Goal: Information Seeking & Learning: Check status

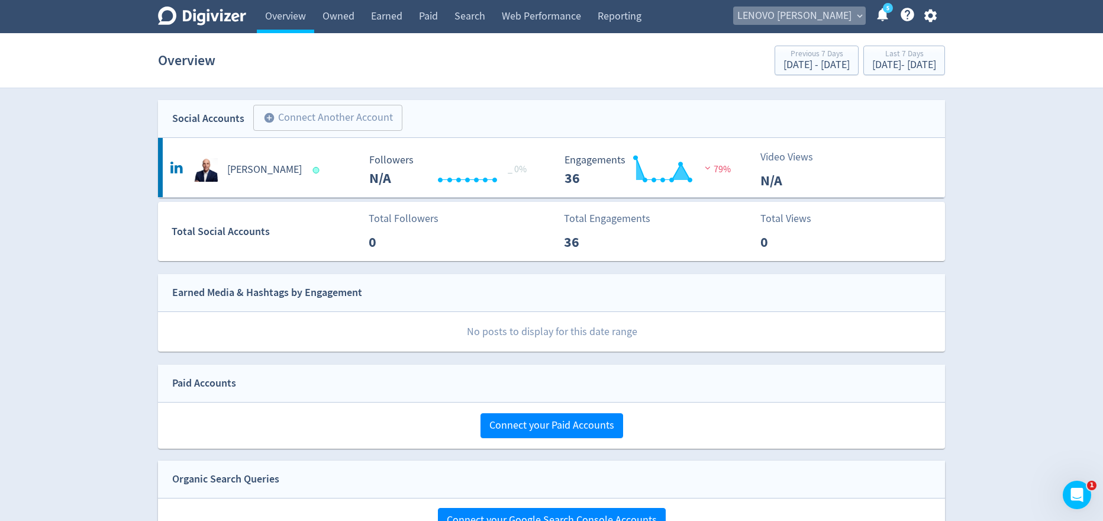
click at [850, 12] on span "LENOVO [PERSON_NAME]" at bounding box center [794, 16] width 114 height 19
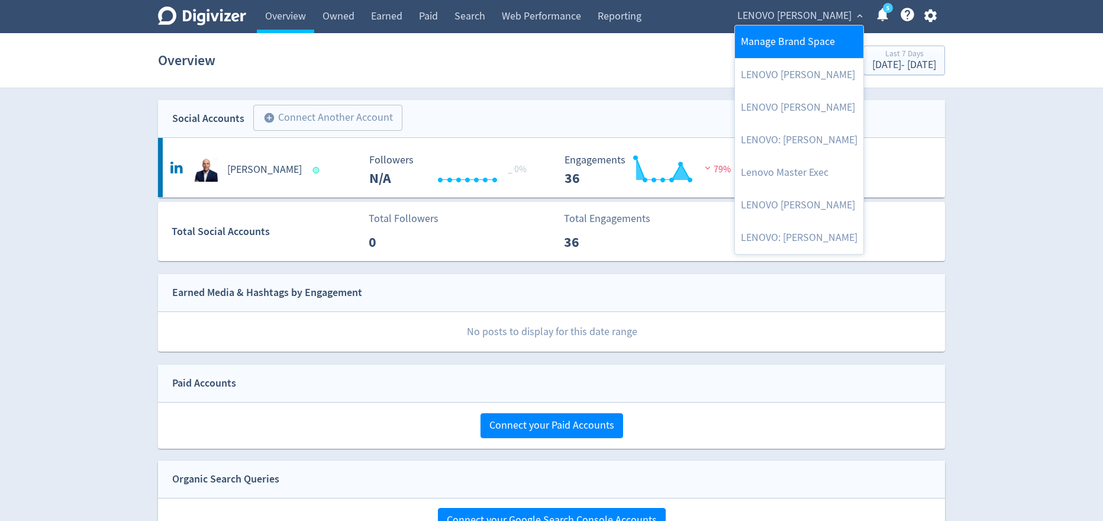
click at [809, 49] on link "Manage Brand Space" at bounding box center [799, 41] width 128 height 33
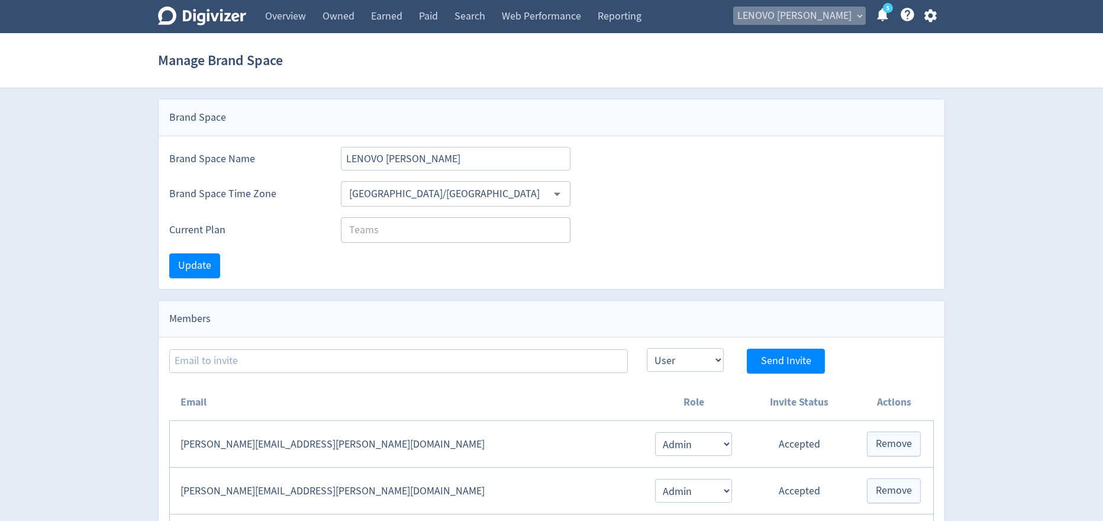
click at [828, 17] on span "LENOVO [PERSON_NAME]" at bounding box center [794, 16] width 114 height 19
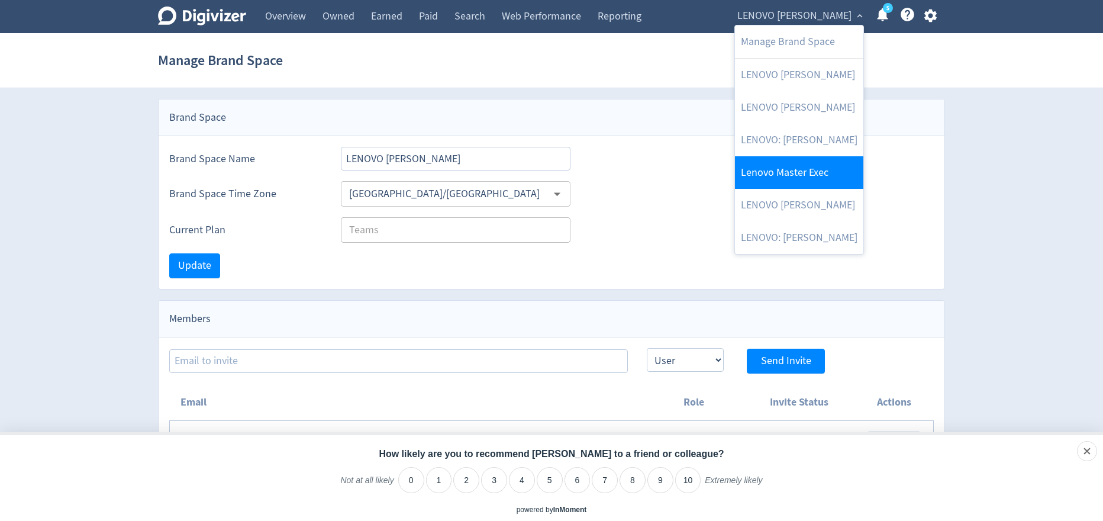
click at [814, 177] on link "Lenovo Master Exec" at bounding box center [799, 172] width 128 height 33
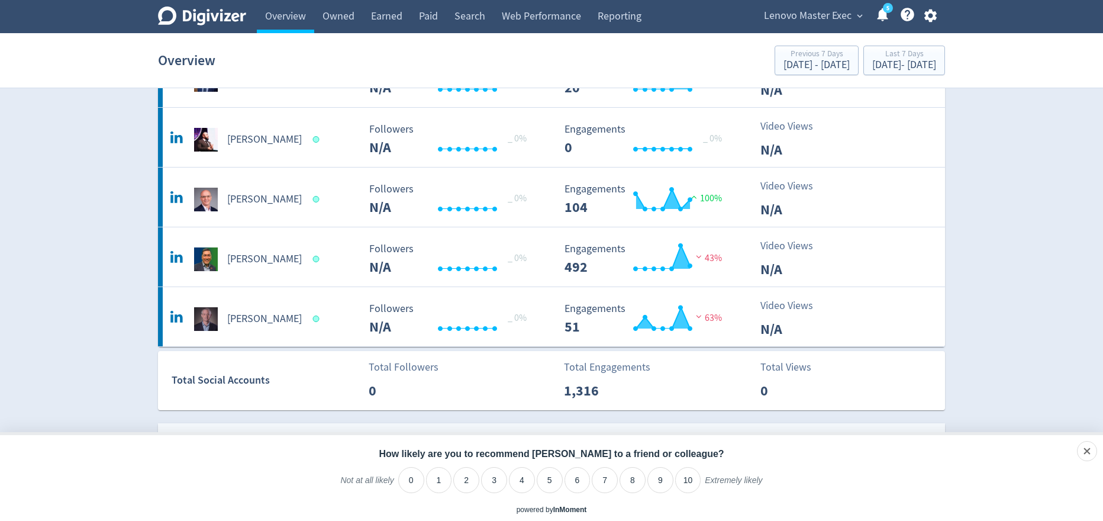
scroll to position [734, 0]
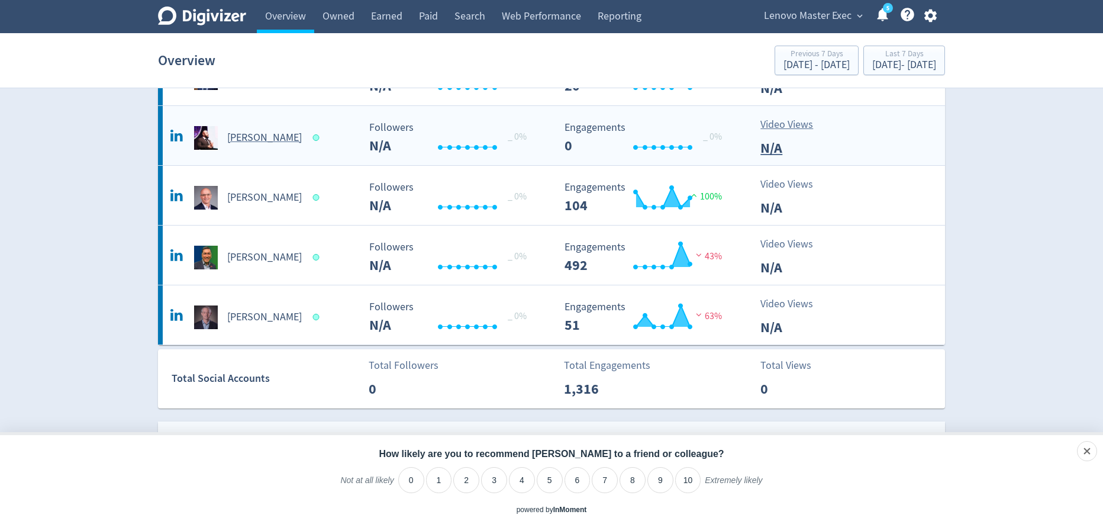
click at [264, 137] on h5 "[PERSON_NAME]" at bounding box center [264, 138] width 75 height 14
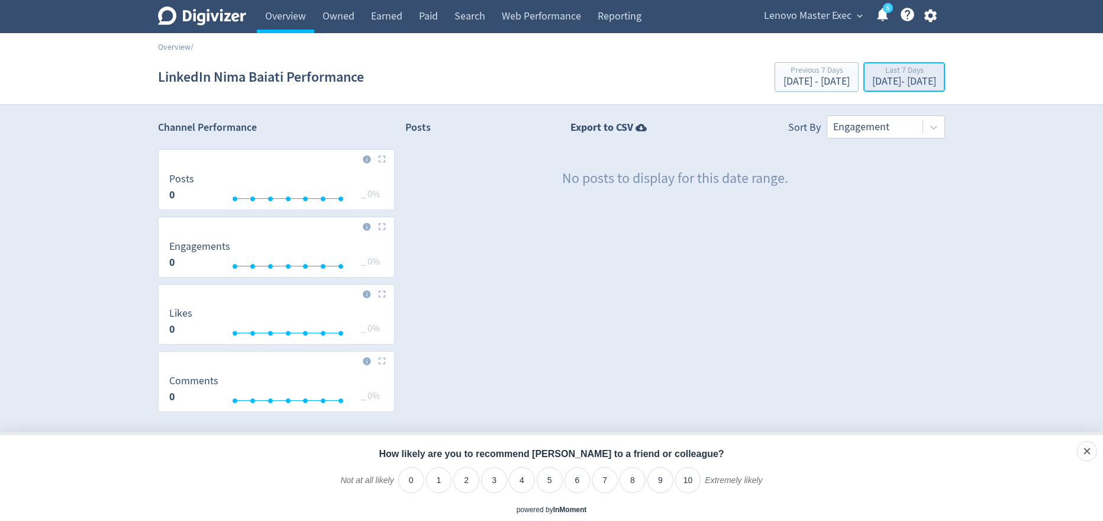
click at [872, 71] on div "Last 7 Days" at bounding box center [904, 71] width 64 height 10
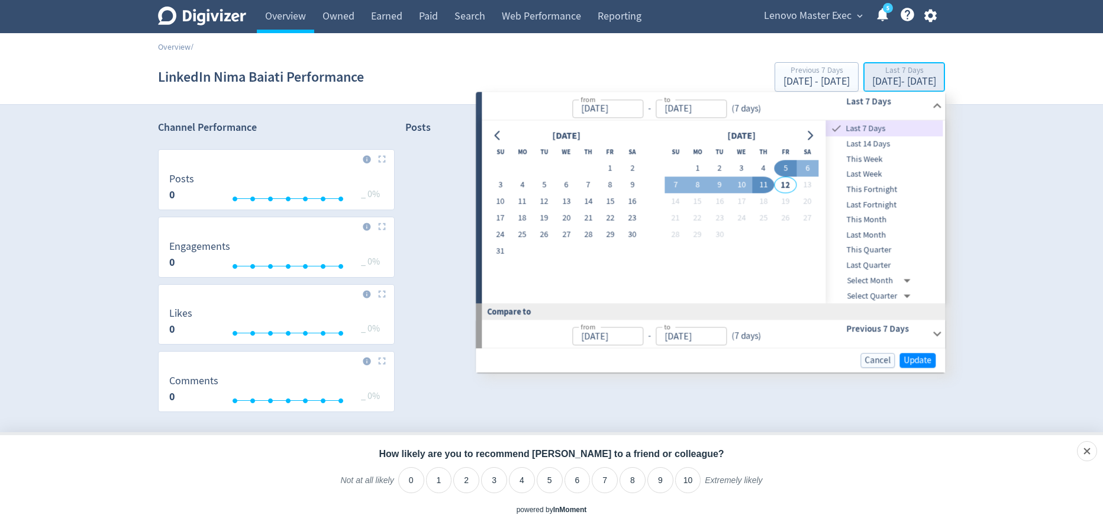
type input "[DATE]"
click at [877, 231] on span "Last Month" at bounding box center [884, 234] width 117 height 13
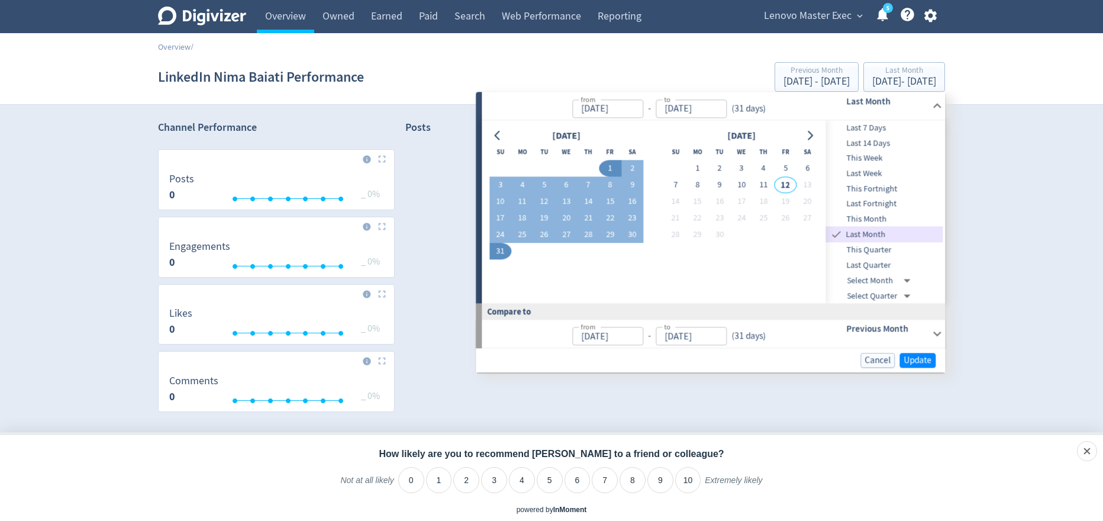
type input "[DATE]"
click at [924, 363] on span "Update" at bounding box center [917, 360] width 28 height 9
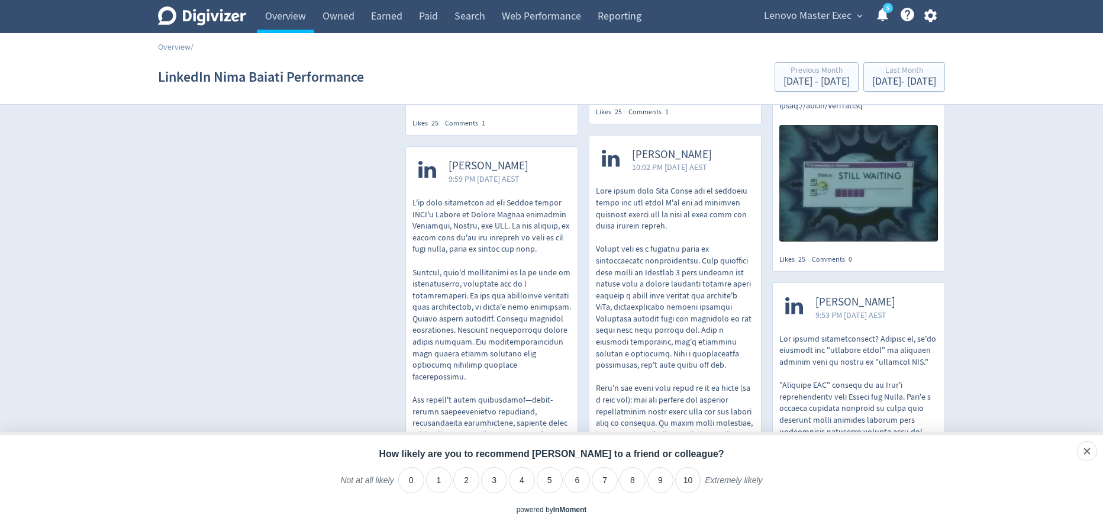
scroll to position [585, 0]
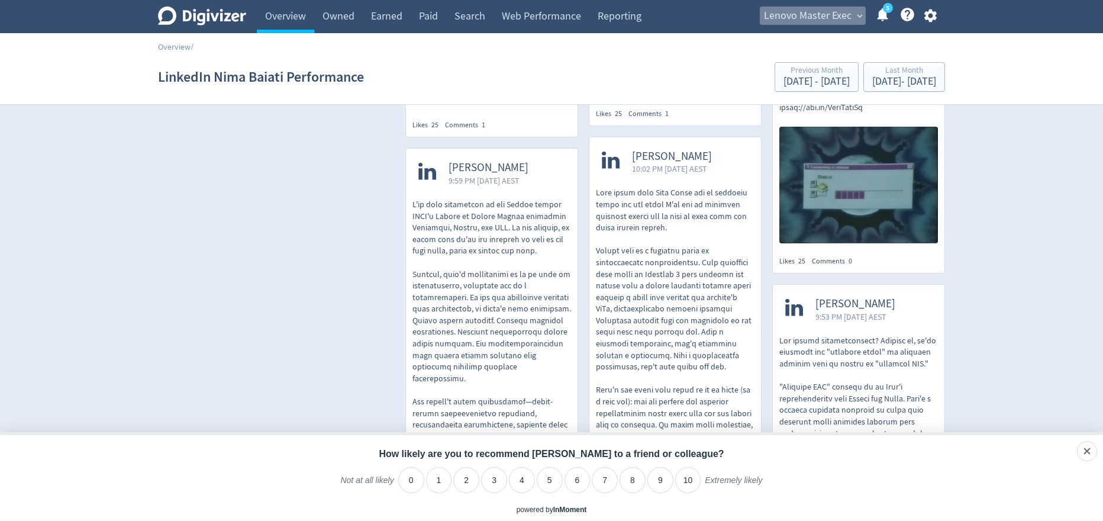
click at [819, 19] on span "Lenovo Master Exec" at bounding box center [808, 16] width 88 height 19
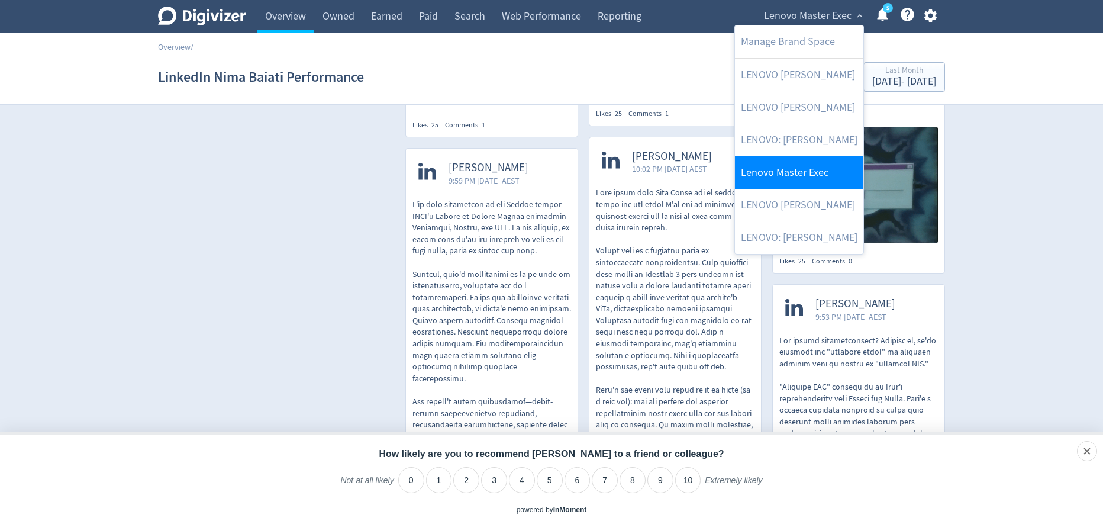
click at [813, 168] on link "Lenovo Master Exec" at bounding box center [799, 172] width 128 height 33
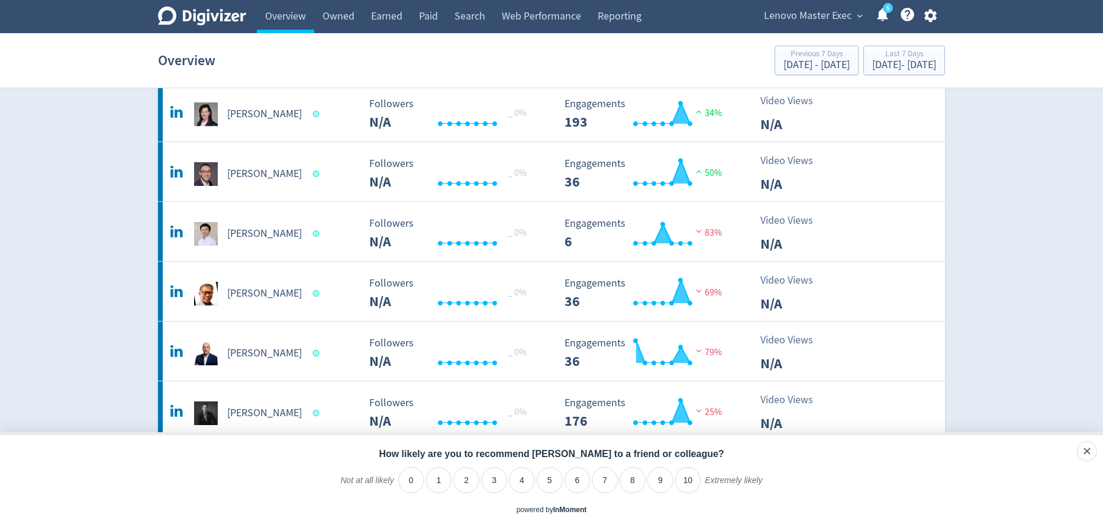
scroll to position [265, 0]
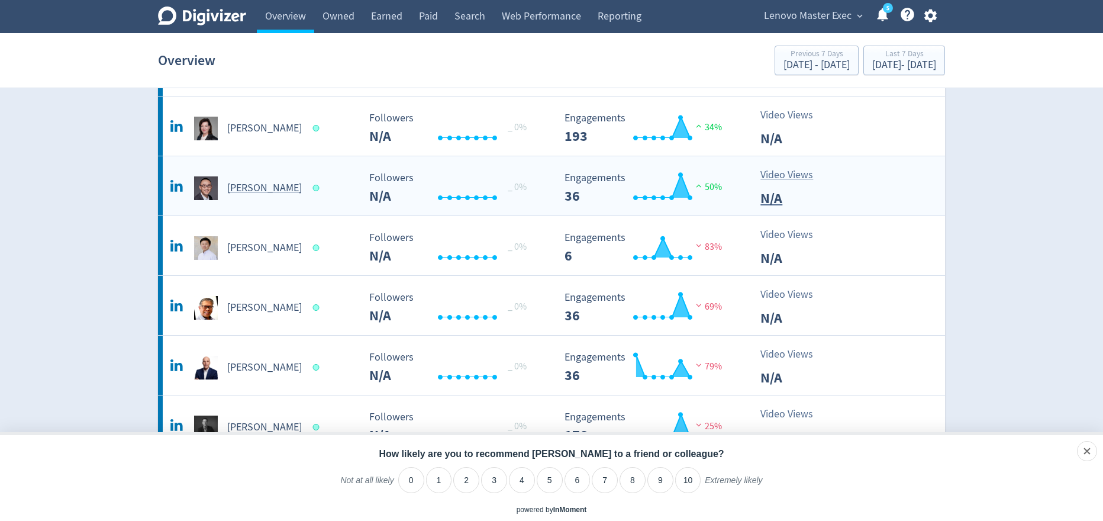
click at [258, 188] on h5 "[PERSON_NAME]" at bounding box center [264, 188] width 75 height 14
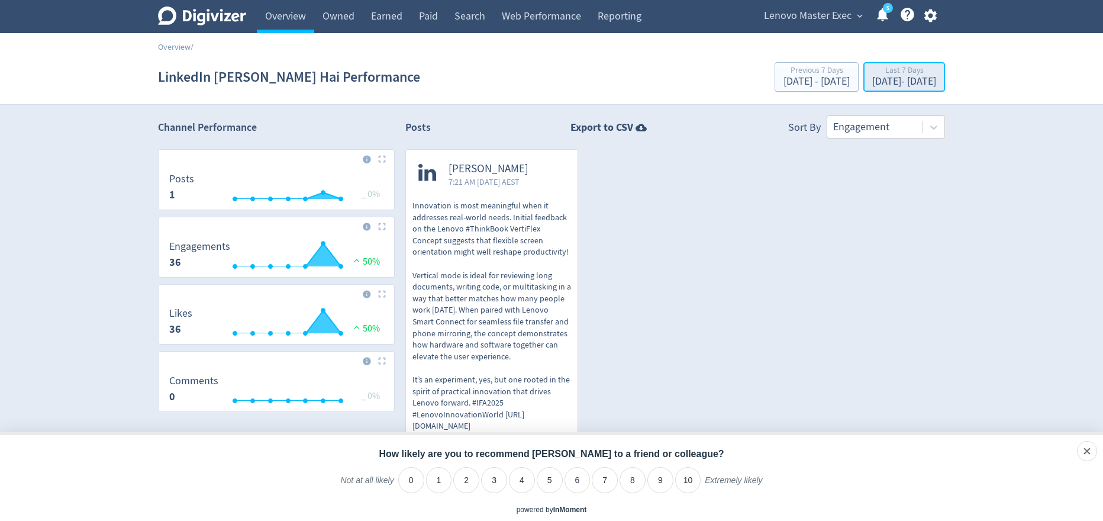
click at [876, 75] on div "Last 7 Days" at bounding box center [904, 71] width 64 height 10
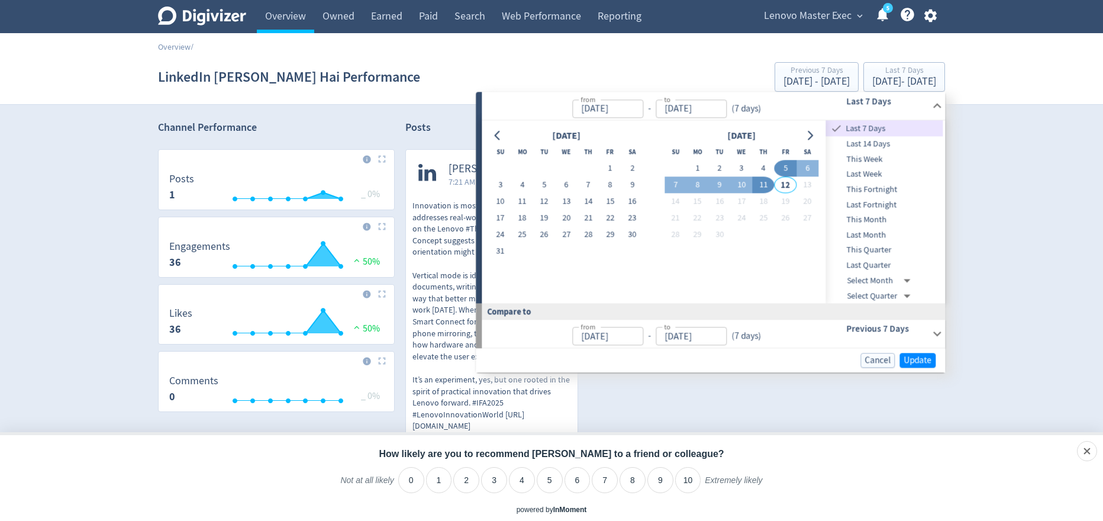
click at [883, 230] on span "Last Month" at bounding box center [884, 234] width 117 height 13
type input "[DATE]"
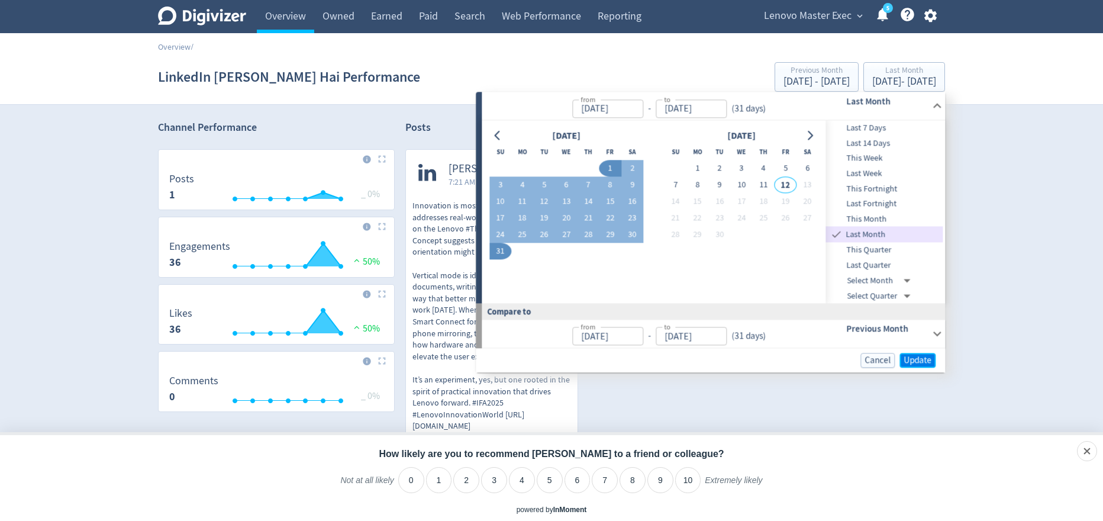
click at [920, 357] on span "Update" at bounding box center [917, 360] width 28 height 9
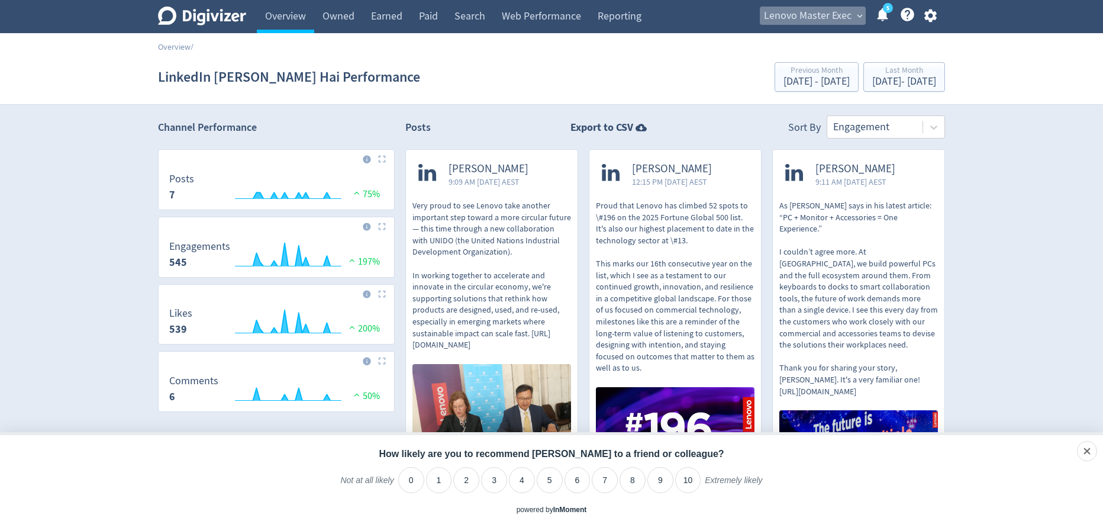
click at [821, 17] on span "Lenovo Master Exec" at bounding box center [808, 16] width 88 height 19
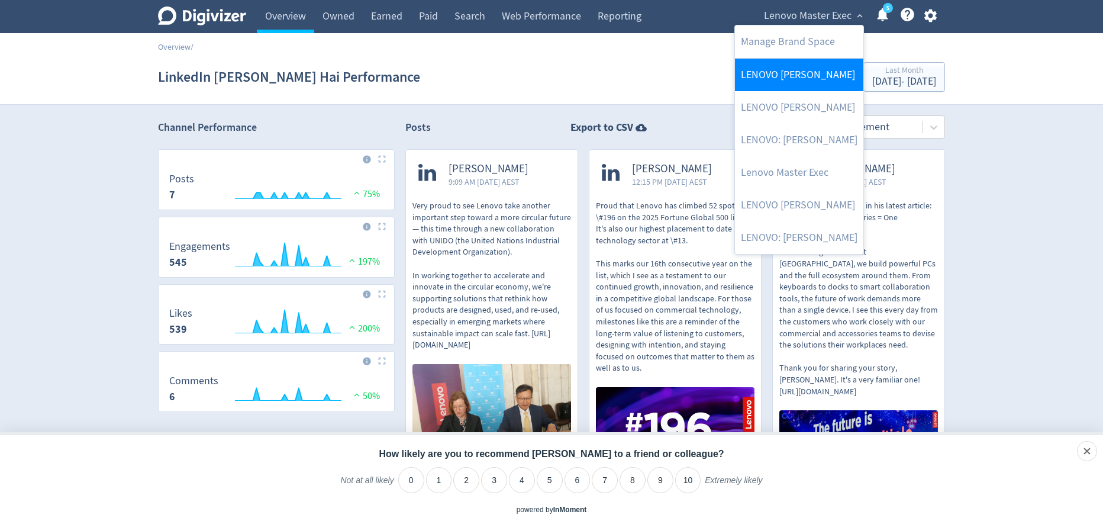
click at [803, 76] on link "LENOVO [PERSON_NAME]" at bounding box center [799, 75] width 128 height 33
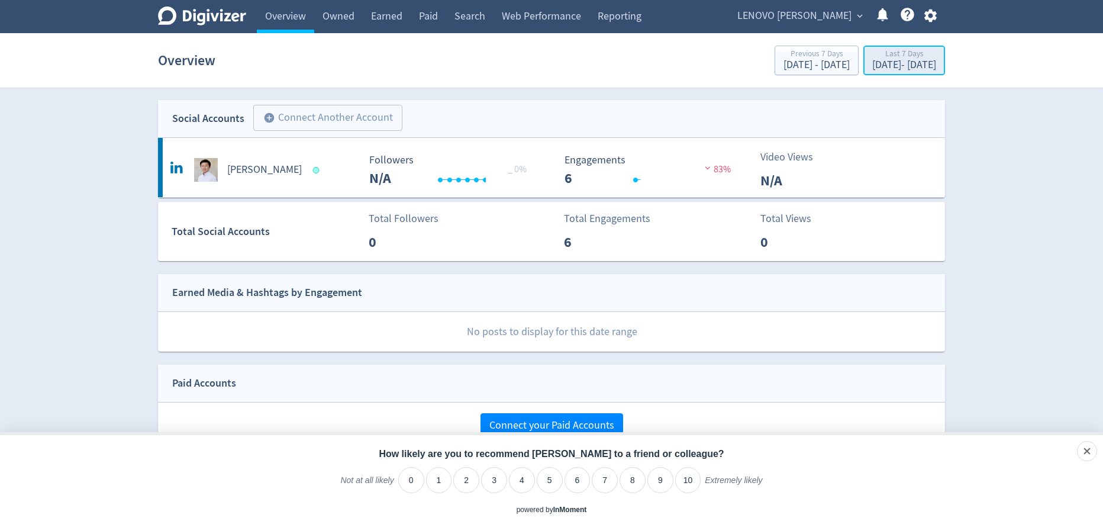
click at [891, 59] on div "Last 7 Days" at bounding box center [904, 55] width 64 height 10
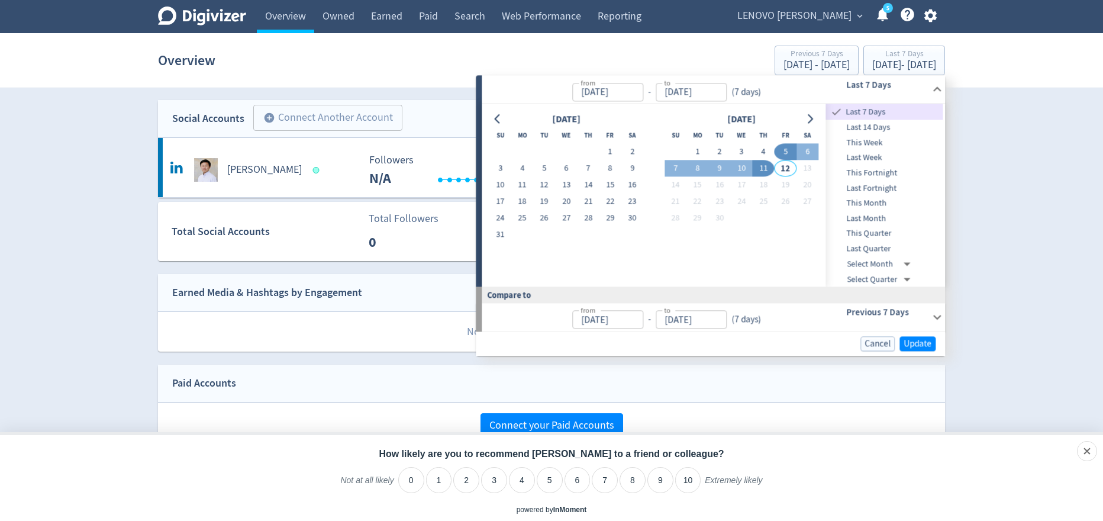
click at [874, 217] on span "Last Month" at bounding box center [884, 218] width 117 height 13
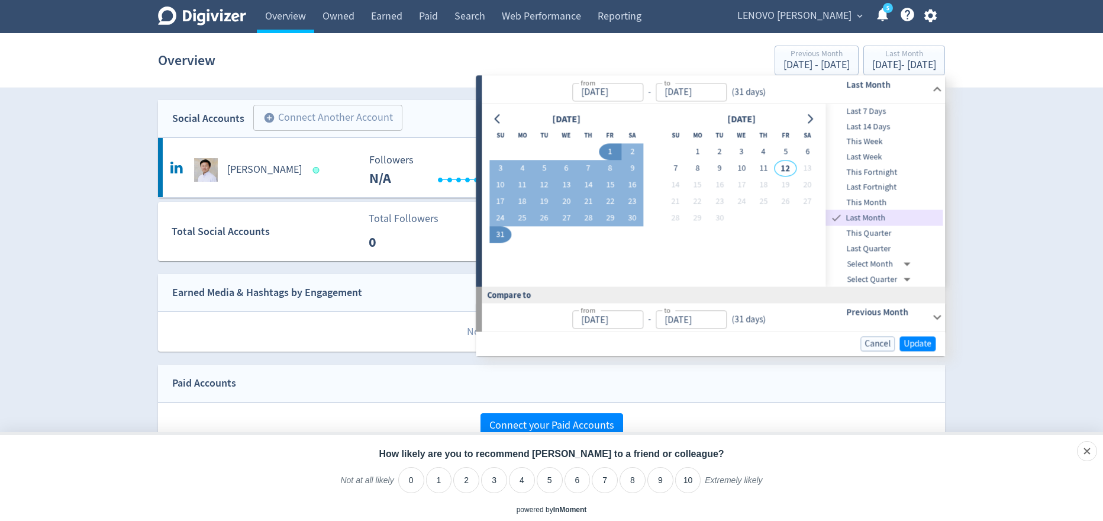
type input "[DATE]"
click at [912, 340] on span "Update" at bounding box center [917, 343] width 28 height 9
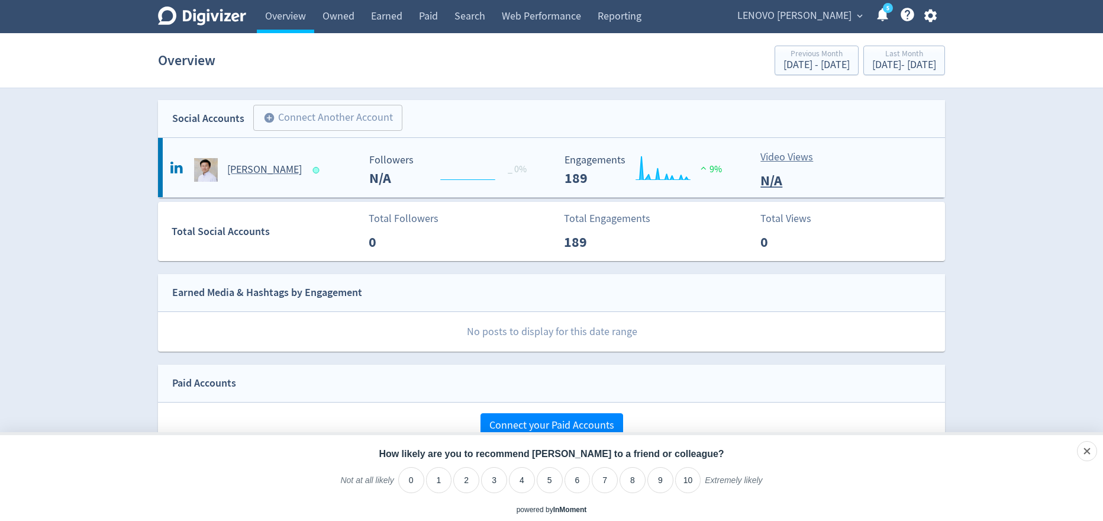
click at [262, 167] on h5 "[PERSON_NAME]" at bounding box center [264, 170] width 75 height 14
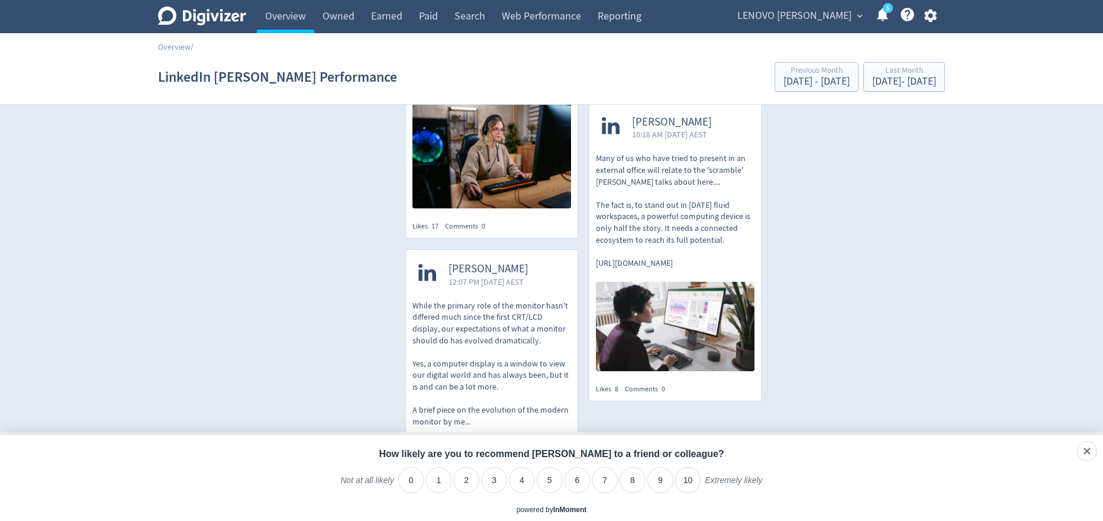
scroll to position [642, 0]
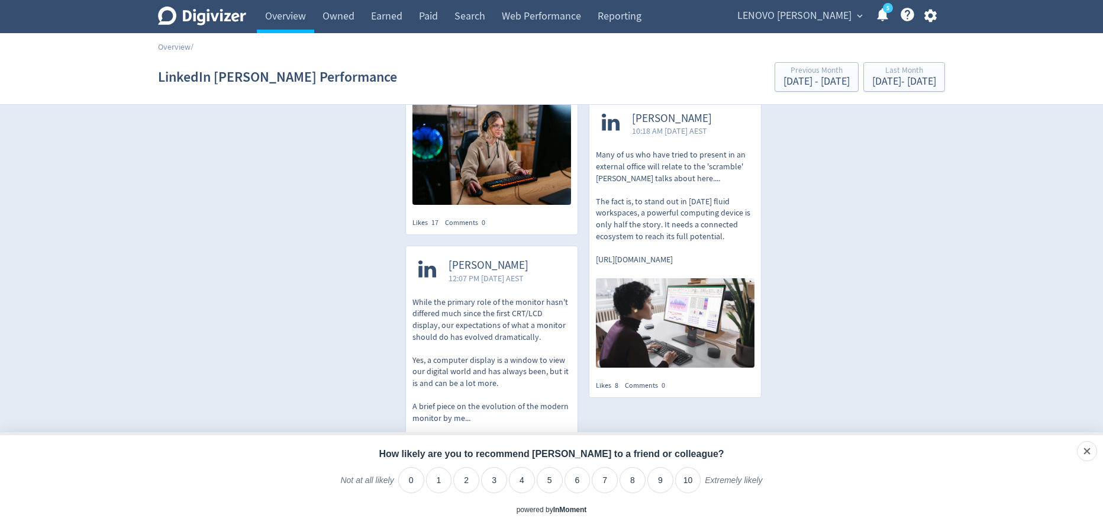
click at [639, 278] on img at bounding box center [675, 322] width 159 height 89
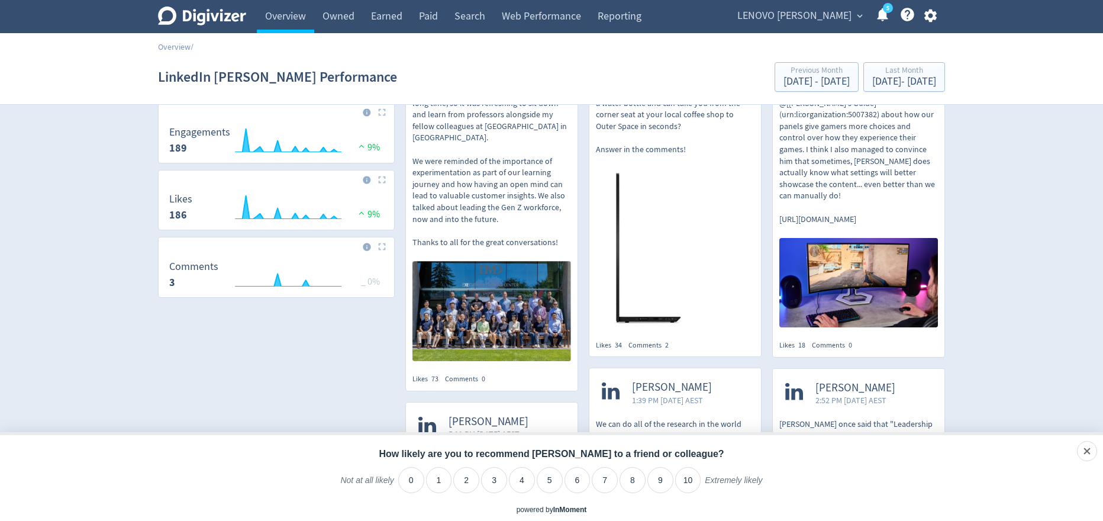
scroll to position [0, 0]
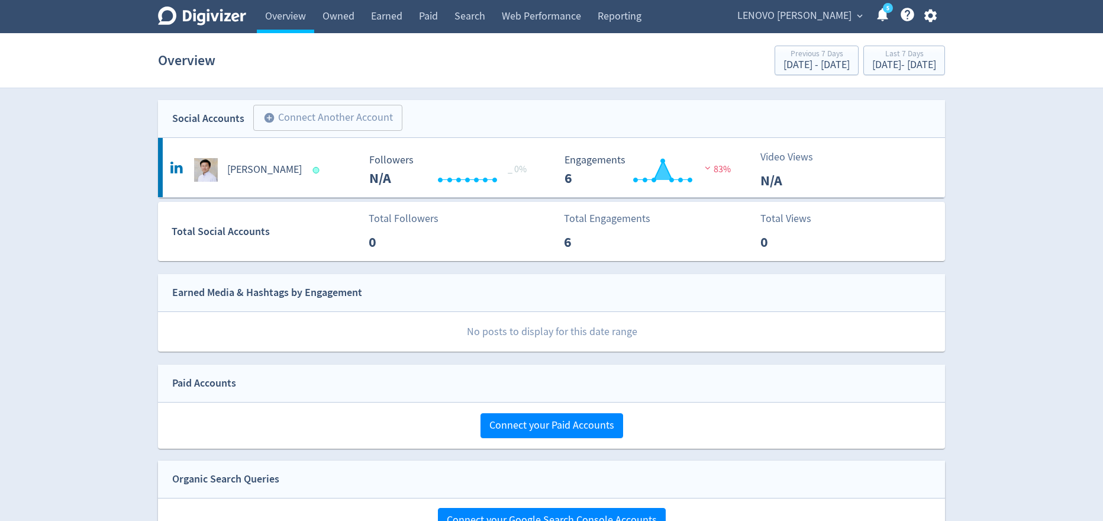
click at [833, 19] on span "LENOVO [PERSON_NAME]" at bounding box center [794, 16] width 114 height 19
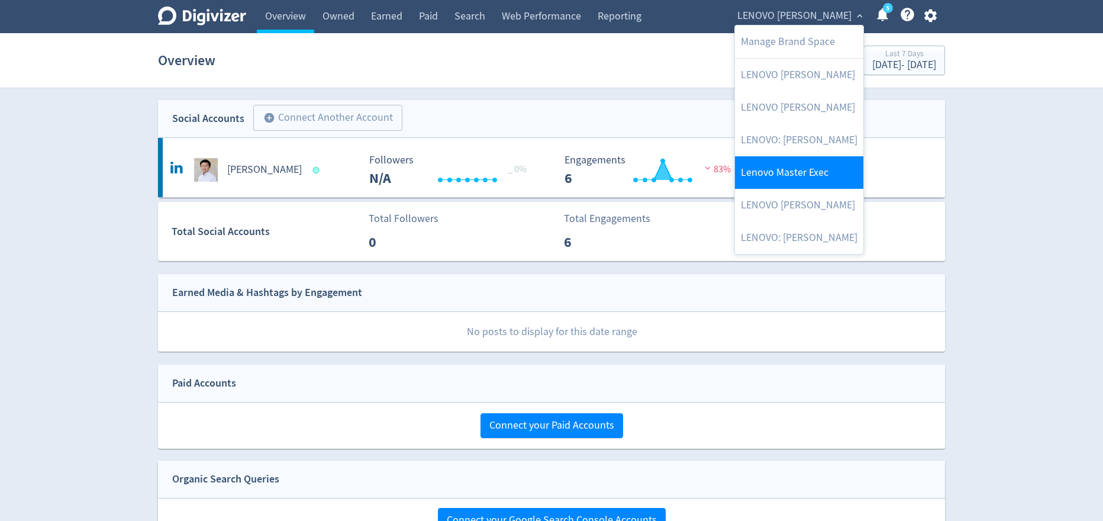
click at [800, 162] on link "Lenovo Master Exec" at bounding box center [799, 172] width 128 height 33
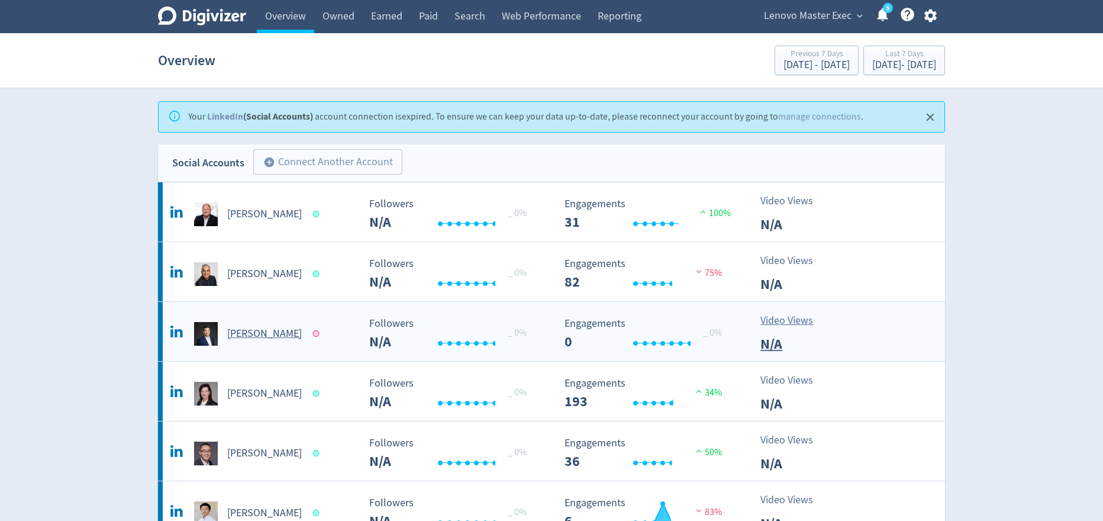
scroll to position [24, 0]
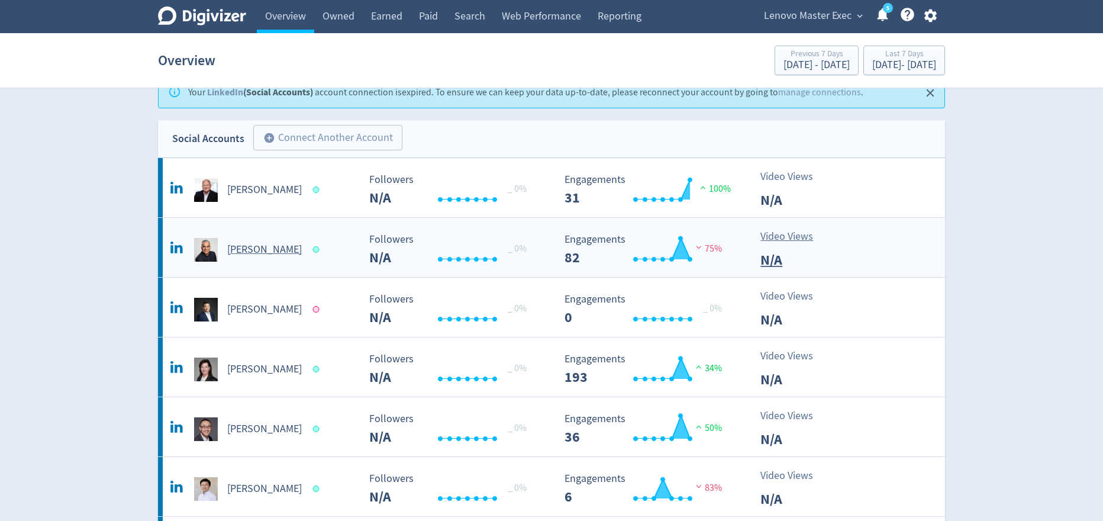
click at [249, 249] on h5 "[PERSON_NAME]" at bounding box center [264, 250] width 75 height 14
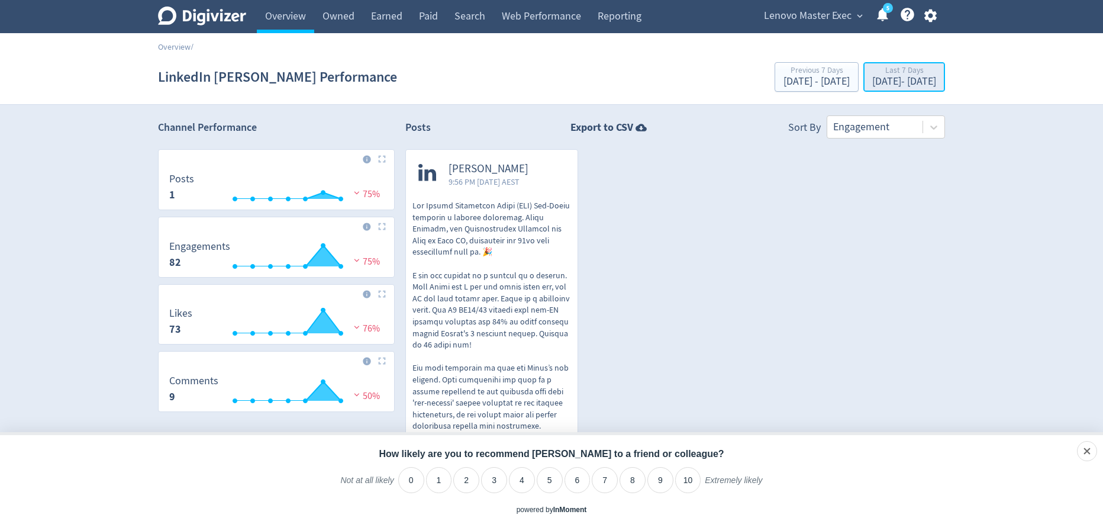
click at [915, 74] on div "Last 7 Days" at bounding box center [904, 71] width 64 height 10
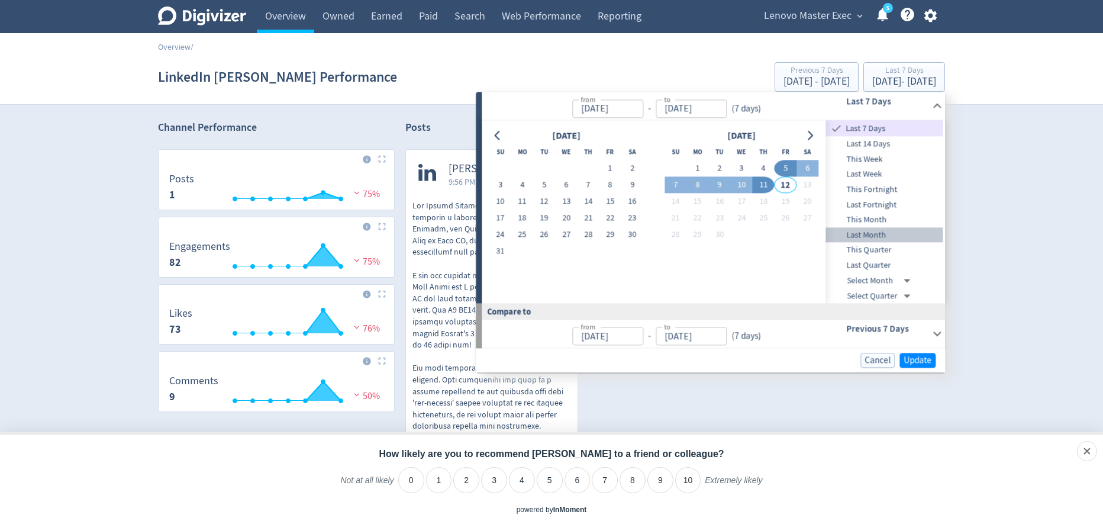
click at [879, 231] on span "Last Month" at bounding box center [884, 234] width 117 height 13
type input "[DATE]"
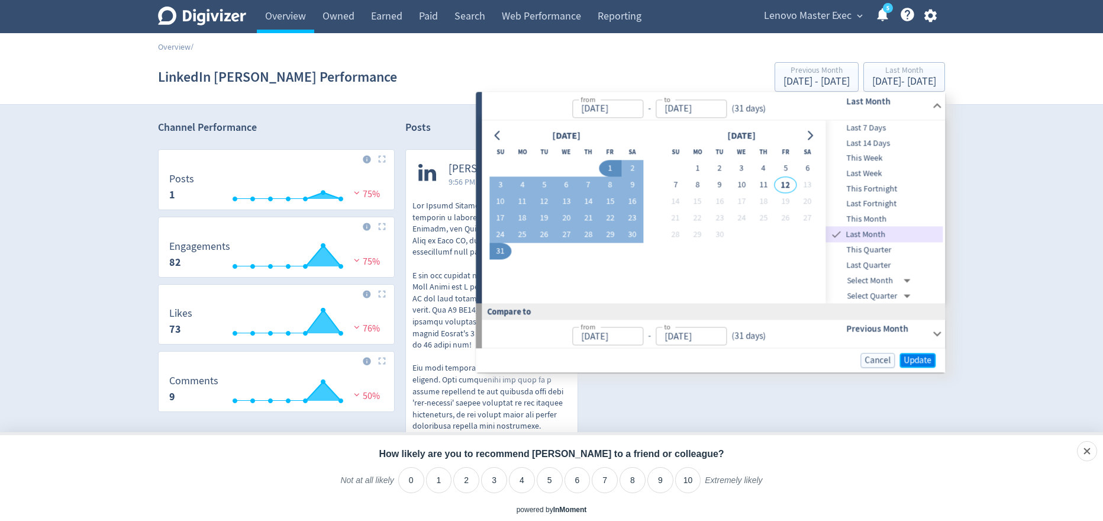
click at [915, 359] on span "Update" at bounding box center [917, 360] width 28 height 9
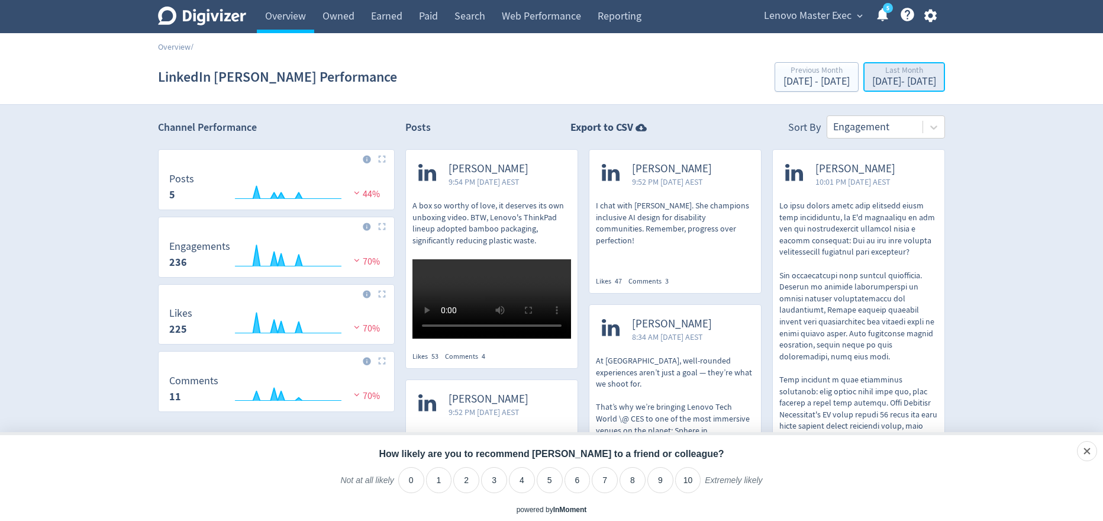
click at [895, 77] on div "[DATE] - [DATE]" at bounding box center [904, 81] width 64 height 11
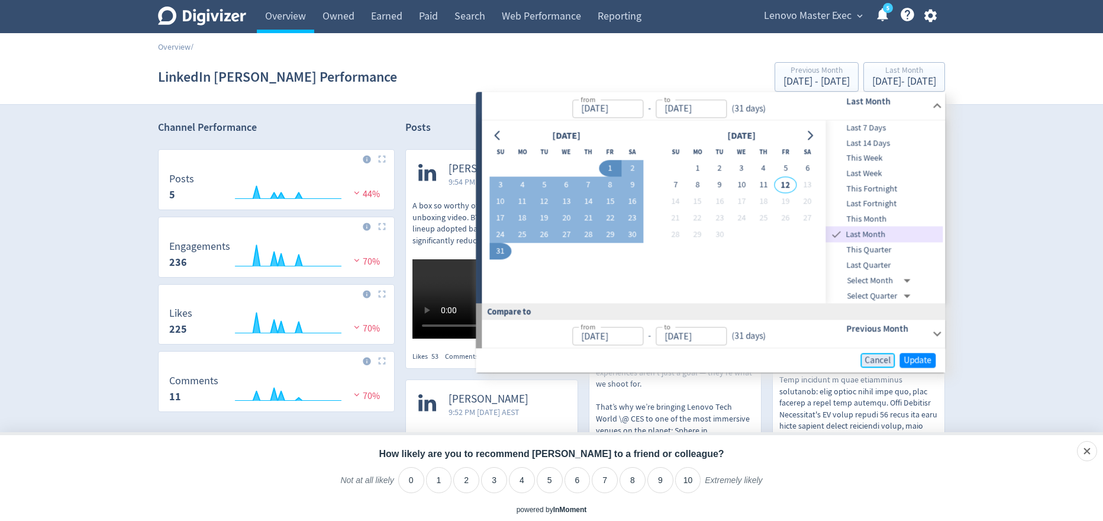
click at [877, 357] on span "Cancel" at bounding box center [877, 360] width 26 height 9
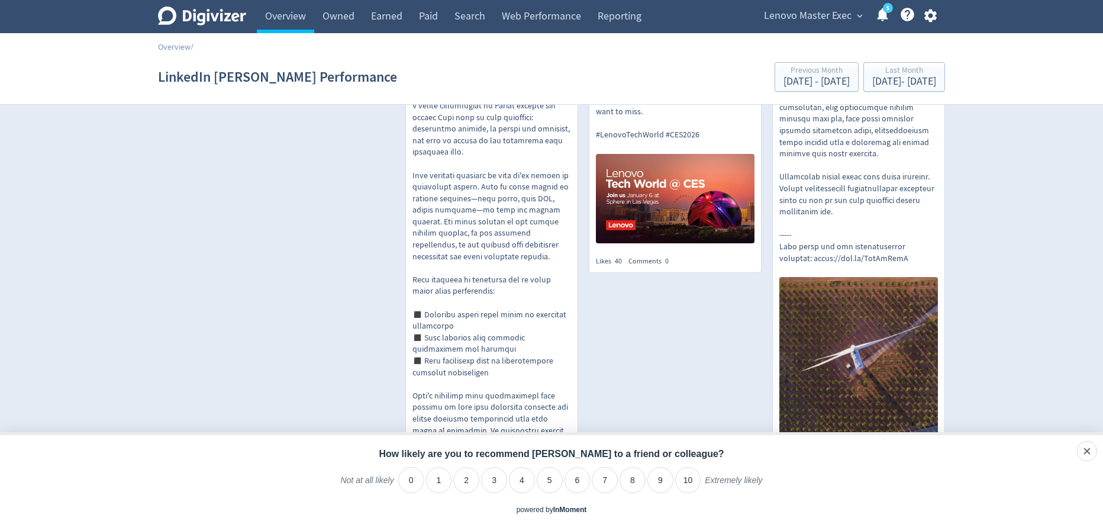
scroll to position [389, 0]
